Goal: Task Accomplishment & Management: Manage account settings

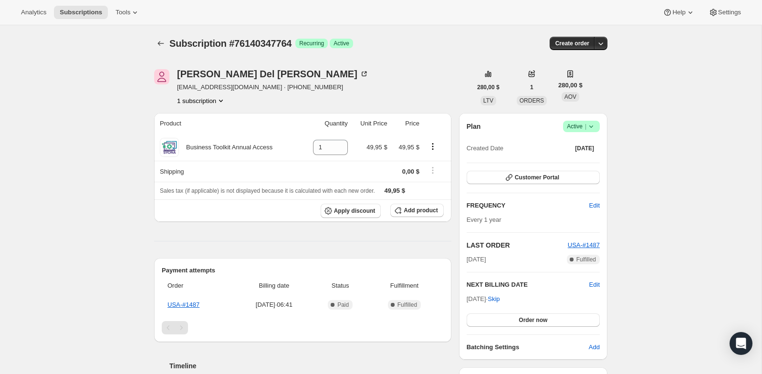
click at [269, 52] on div "Subscription #76140347764. Esta página está lista Subscription #76140347764 Log…" at bounding box center [380, 43] width 453 height 36
click at [270, 52] on div "Subscription #76140347764. Esta página está lista Subscription #76140347764 Log…" at bounding box center [380, 43] width 453 height 36
click at [279, 41] on span "Subscription #76140347764" at bounding box center [230, 43] width 122 height 10
copy span "76140347764"
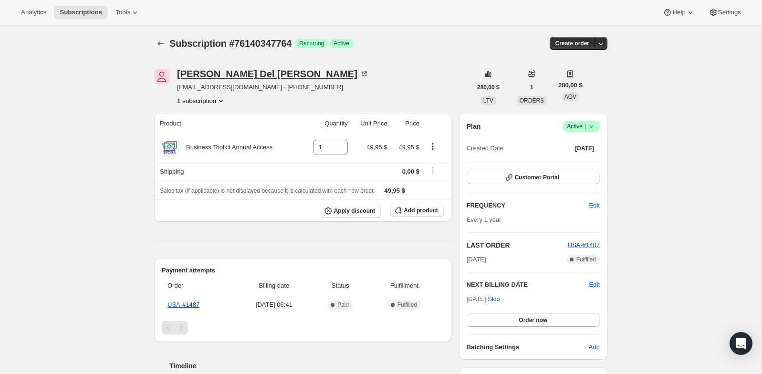
click at [202, 75] on div "Joe Del Mastro" at bounding box center [273, 74] width 192 height 10
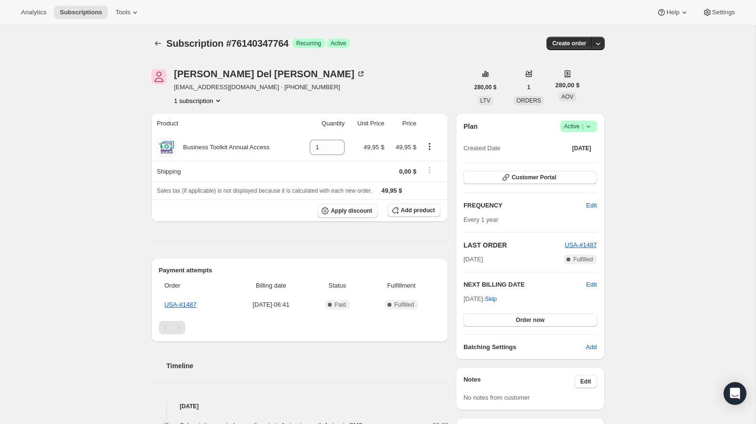
click at [583, 126] on icon at bounding box center [588, 127] width 10 height 10
click at [584, 140] on span "Pause subscription" at bounding box center [575, 145] width 54 height 10
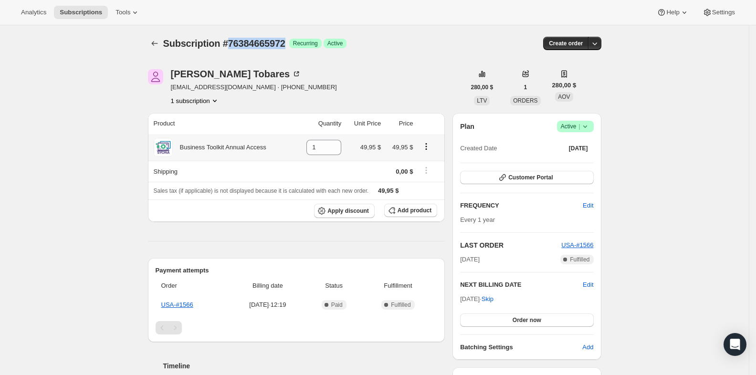
drag, startPoint x: 298, startPoint y: 43, endPoint x: 230, endPoint y: 41, distance: 67.8
click at [230, 41] on span "Subscription #76384665972" at bounding box center [224, 43] width 122 height 10
copy span "76384665972"
click at [593, 123] on span "Logrado Active |" at bounding box center [575, 126] width 37 height 11
click at [582, 146] on span "Pause subscription" at bounding box center [574, 144] width 52 height 7
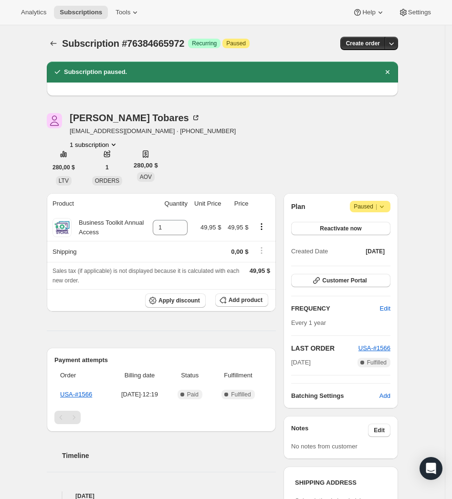
click at [381, 207] on icon at bounding box center [382, 207] width 10 height 10
click at [363, 225] on span "Cancel subscription" at bounding box center [370, 225] width 54 height 7
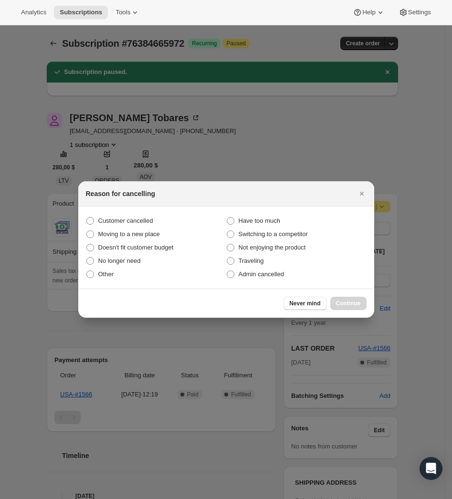
drag, startPoint x: 151, startPoint y: 219, endPoint x: 303, endPoint y: 288, distance: 167.1
click at [151, 219] on span "Customer cancelled" at bounding box center [125, 220] width 55 height 7
click at [87, 218] on input "Customer cancelled" at bounding box center [86, 217] width 0 height 0
radio input "true"
click at [352, 296] on div "Never mind Continue" at bounding box center [226, 303] width 296 height 29
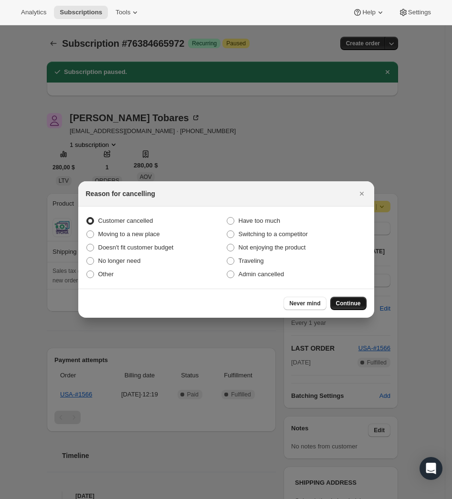
click at [352, 306] on span "Continue" at bounding box center [348, 304] width 25 height 8
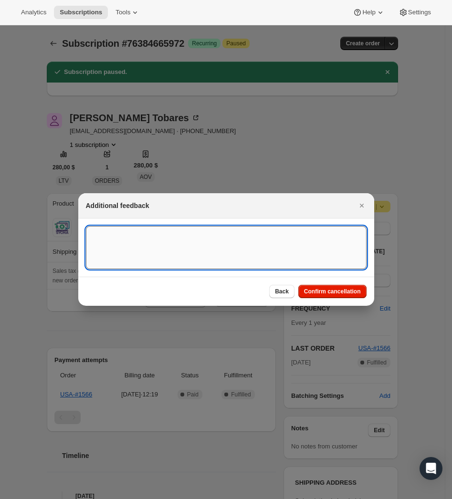
click at [200, 239] on textarea ":rds:" at bounding box center [226, 247] width 280 height 43
type textarea "Customer canceled BA agreement."
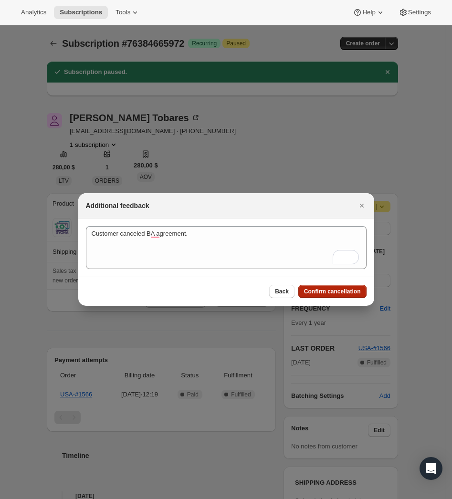
click at [351, 294] on span "Confirm cancellation" at bounding box center [332, 292] width 57 height 8
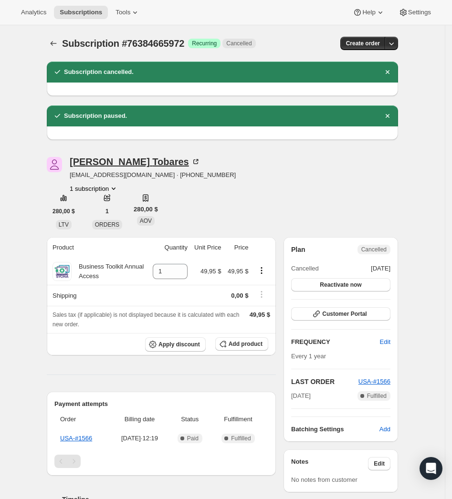
click at [145, 160] on div "Fernando Tobares" at bounding box center [135, 162] width 131 height 10
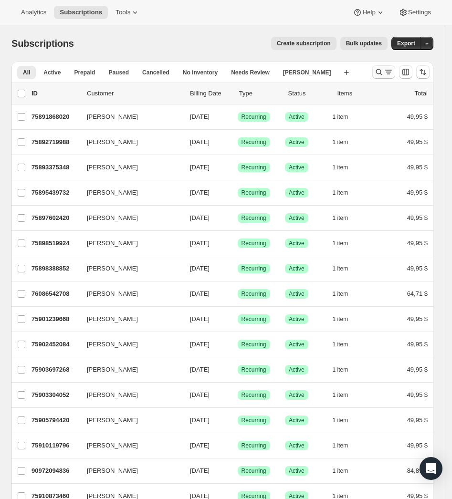
click at [384, 71] on icon "Buscar y filtrar resultados" at bounding box center [379, 72] width 10 height 10
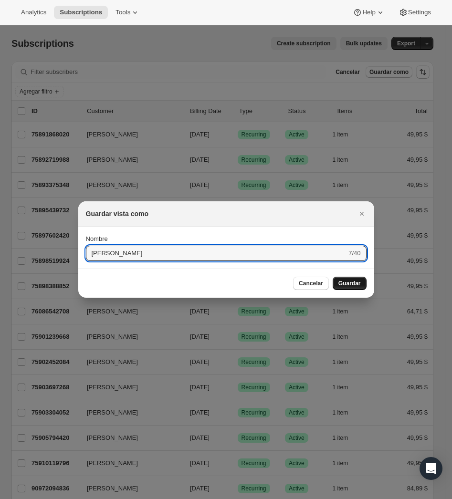
type input "Betlach"
click at [342, 281] on span "Guardar" at bounding box center [349, 284] width 22 height 8
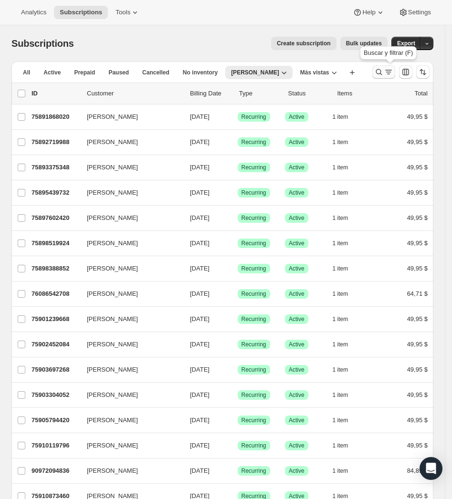
click at [383, 69] on icon "Buscar y filtrar resultados" at bounding box center [379, 72] width 10 height 10
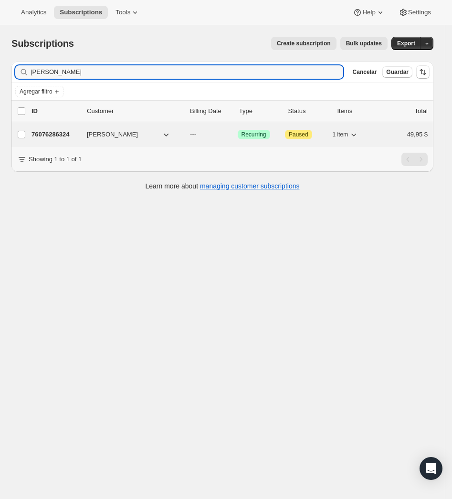
type input "Betlach"
click at [62, 134] on p "76076286324" at bounding box center [55, 135] width 48 height 10
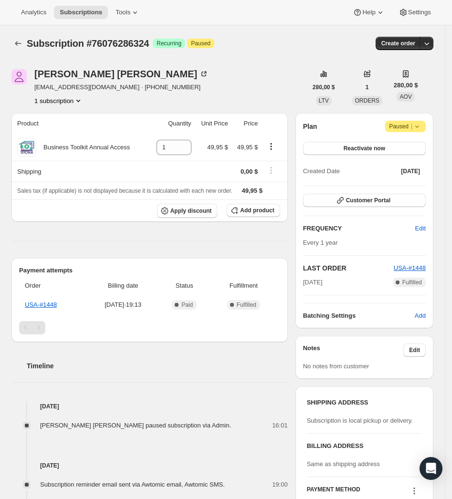
click at [410, 130] on span "Paused |" at bounding box center [405, 127] width 33 height 10
click at [412, 147] on span "Cancel subscription" at bounding box center [409, 145] width 54 height 7
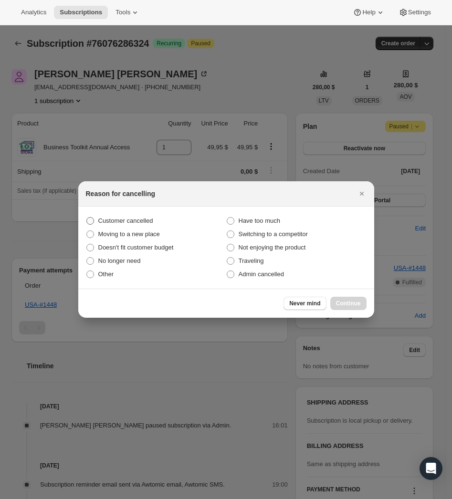
click at [151, 217] on span "Customer cancelled" at bounding box center [125, 220] width 55 height 7
click at [87, 217] on input "Customer cancelled" at bounding box center [86, 217] width 0 height 0
radio input "true"
click at [364, 303] on button "Continue" at bounding box center [348, 303] width 36 height 13
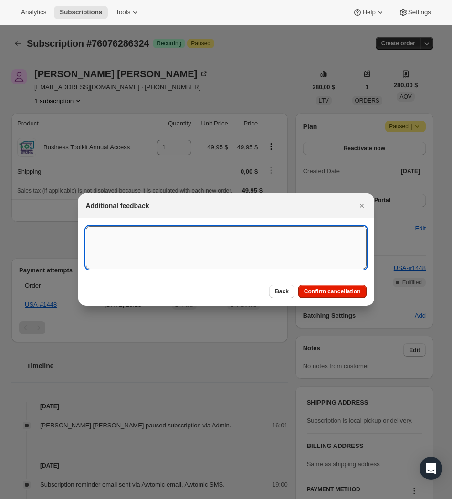
click at [183, 257] on textarea ":rcu:" at bounding box center [226, 247] width 280 height 43
type textarea "Customer canceled BA agreement"
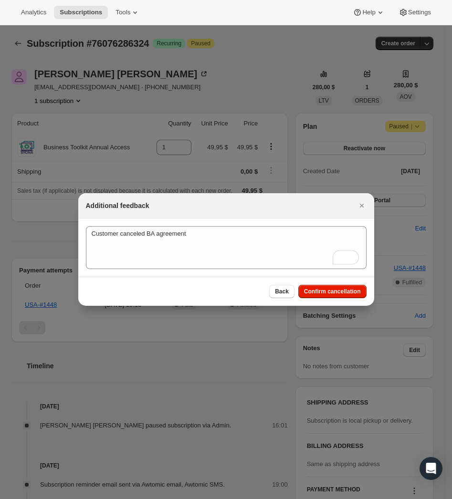
click at [330, 283] on div "Back Confirm cancellation" at bounding box center [226, 291] width 296 height 29
click at [330, 287] on button "Confirm cancellation" at bounding box center [332, 291] width 68 height 13
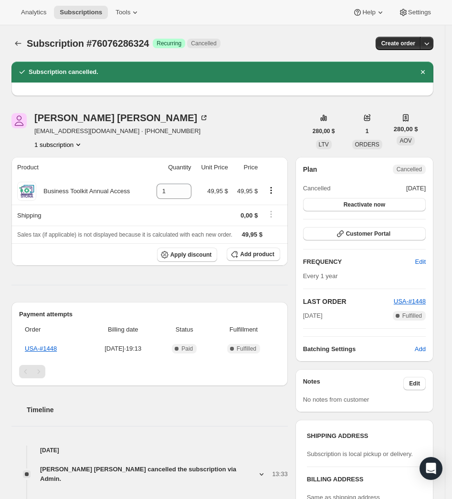
click at [72, 145] on button "1 subscription" at bounding box center [58, 145] width 49 height 10
click at [73, 145] on button "1 subscription" at bounding box center [58, 145] width 49 height 10
click at [5, 254] on div "Kathy Betlach kathybetlach@gmail.com · +15076764412 1 subscription 280,00 $ LTV…" at bounding box center [218, 461] width 429 height 726
click at [73, 119] on div "Kathy Betlach" at bounding box center [121, 118] width 174 height 10
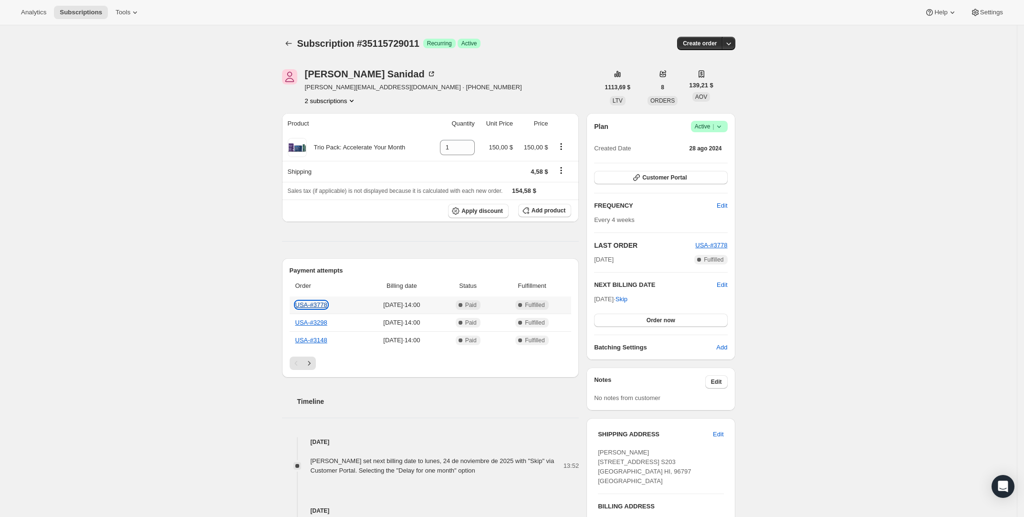
click at [311, 302] on link "USA-#3778" at bounding box center [311, 304] width 32 height 7
click at [323, 305] on link "USA-#3778" at bounding box center [311, 304] width 32 height 7
